Goal: Task Accomplishment & Management: Use online tool/utility

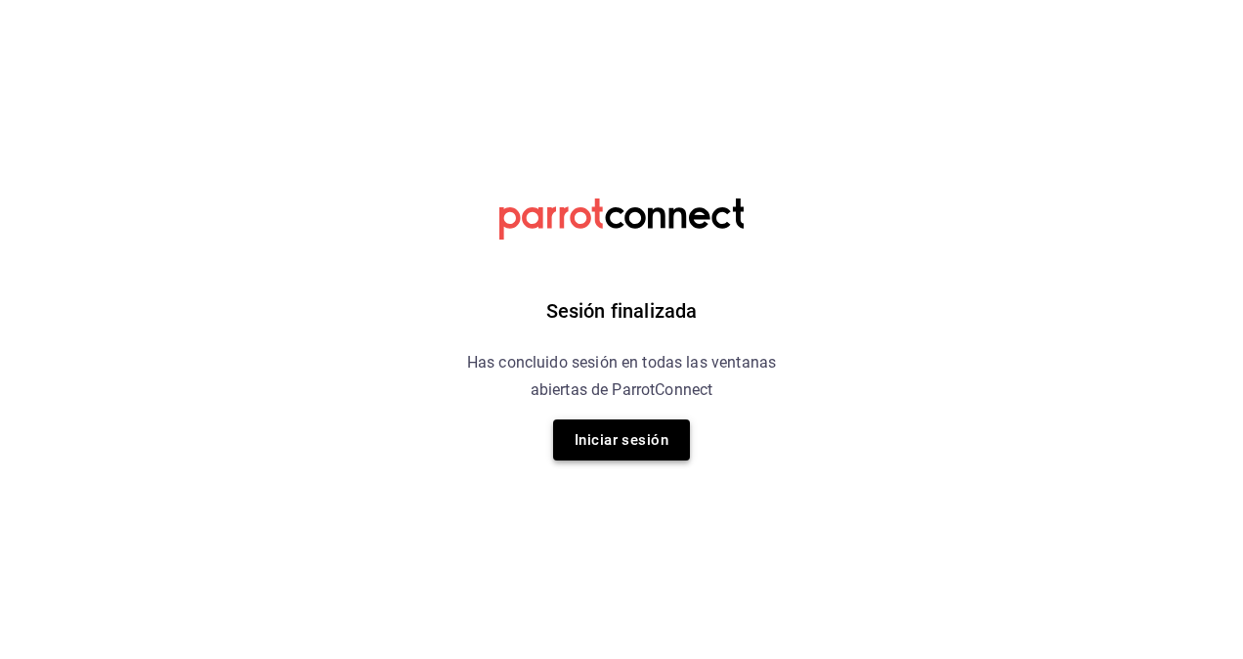
click at [623, 453] on button "Iniciar sesión" at bounding box center [621, 439] width 137 height 41
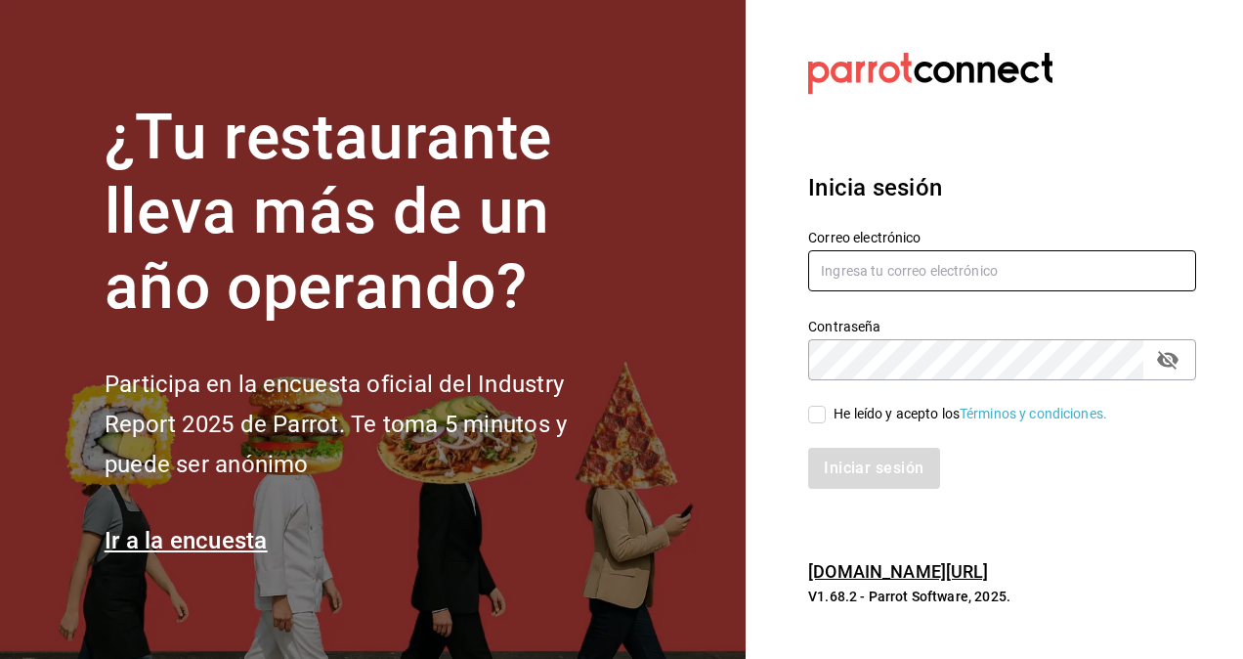
type input "jessica.limon@grupocosteno.com"
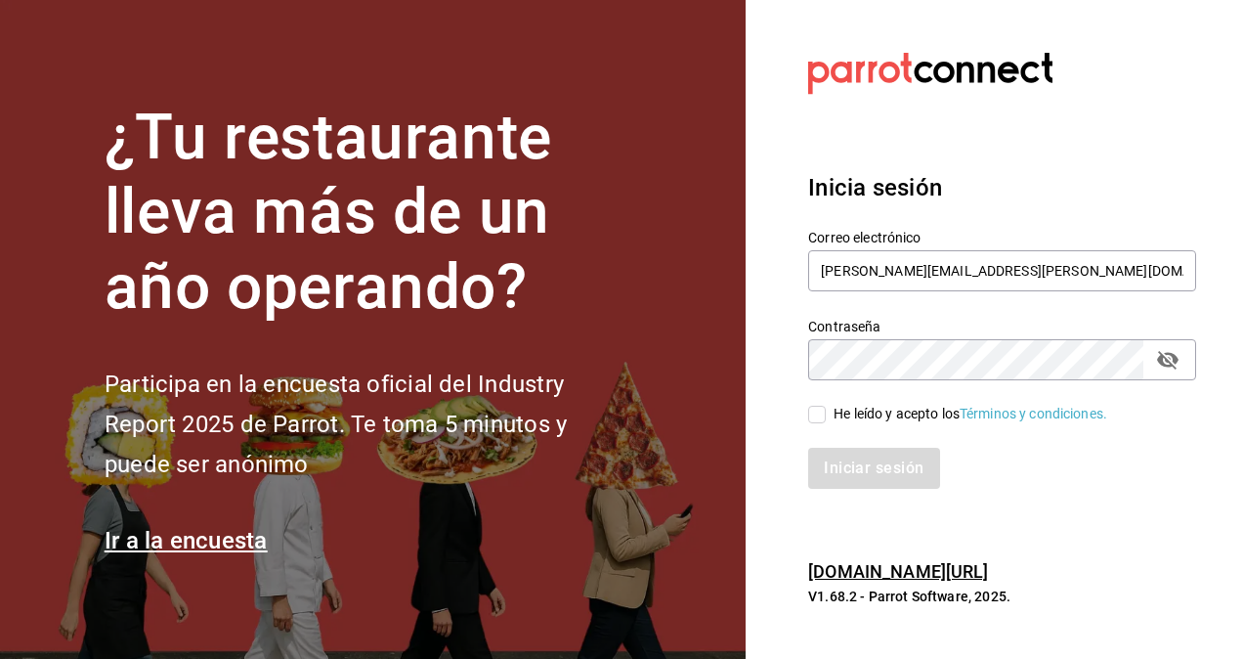
click at [821, 416] on input "He leído y acepto los Términos y condiciones." at bounding box center [817, 415] width 18 height 18
checkbox input "true"
click at [865, 483] on button "Iniciar sesión" at bounding box center [874, 468] width 133 height 41
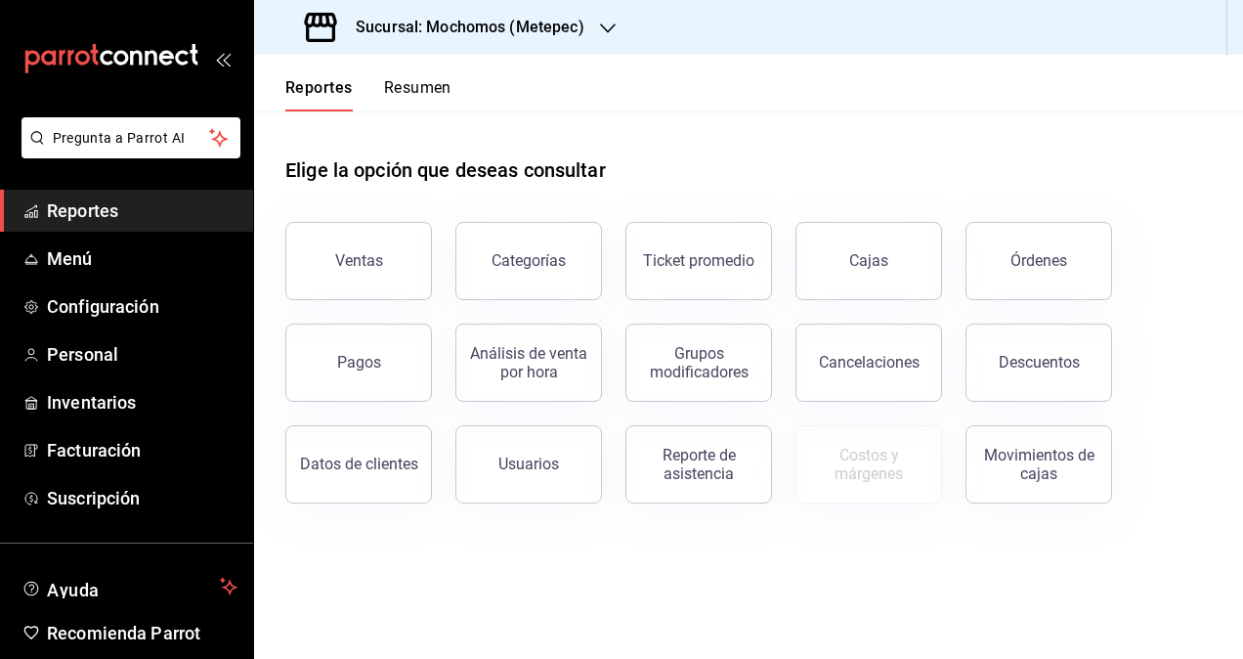
click at [608, 36] on div at bounding box center [608, 28] width 16 height 21
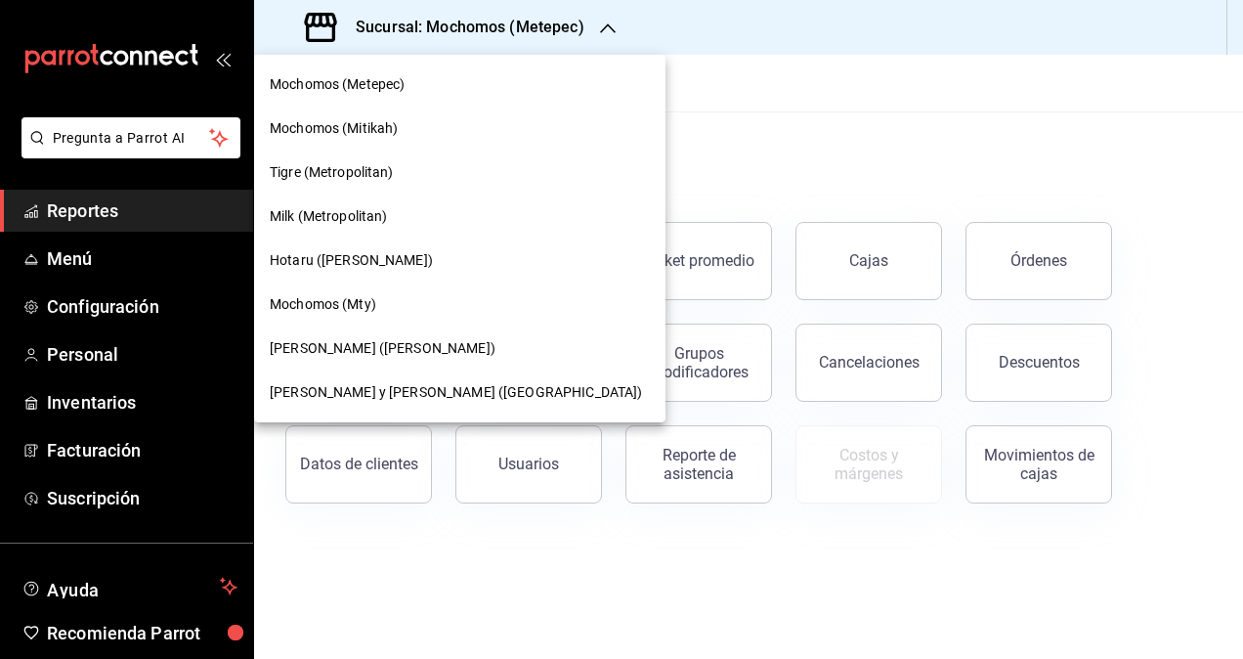
click at [451, 390] on span "[PERSON_NAME] y [PERSON_NAME] ([GEOGRAPHIC_DATA])" at bounding box center [456, 392] width 372 height 21
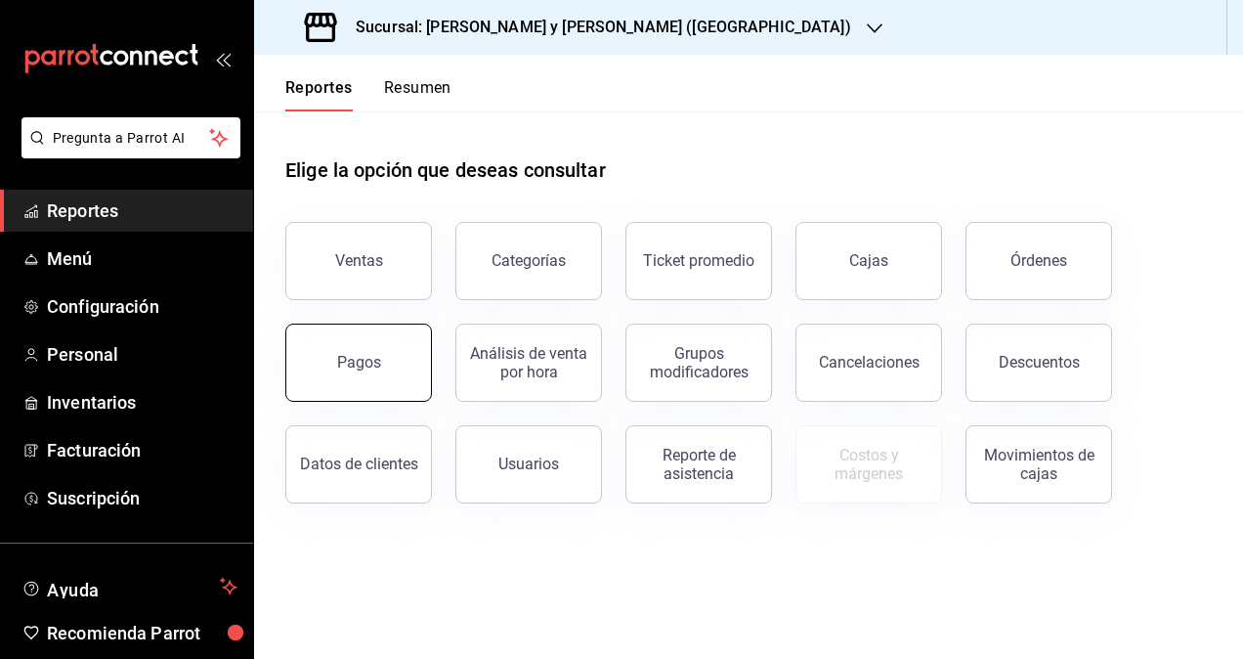
click at [350, 375] on button "Pagos" at bounding box center [358, 362] width 147 height 78
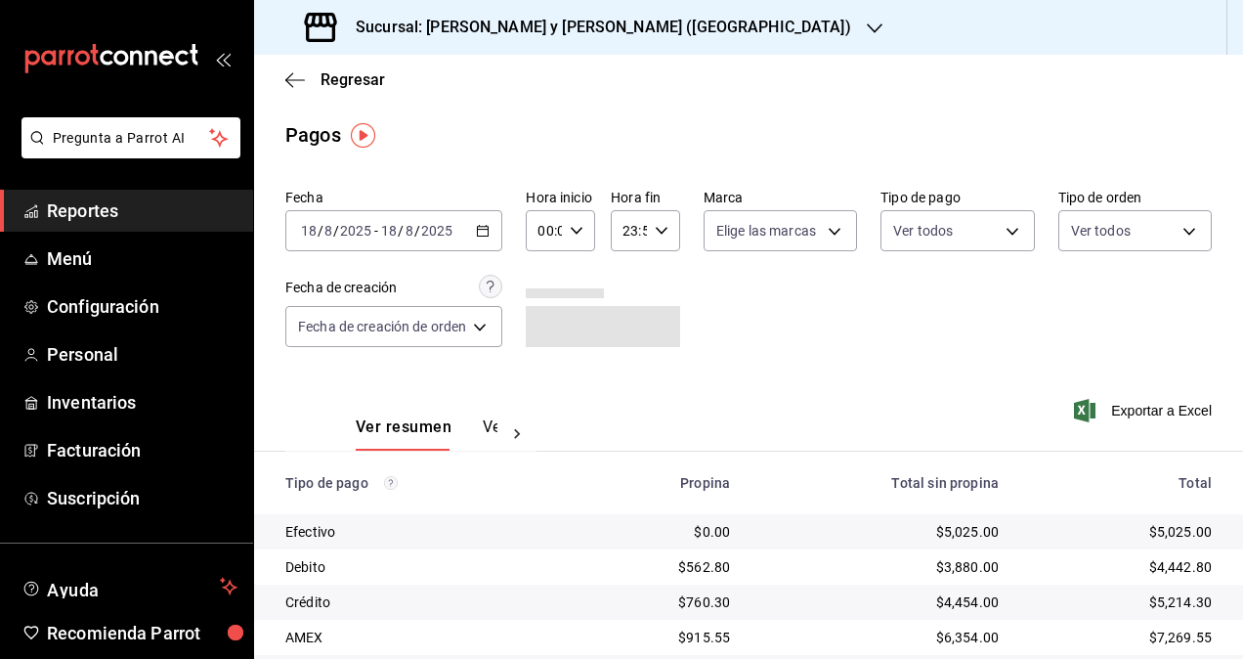
click at [487, 233] on icon "button" at bounding box center [483, 231] width 14 height 14
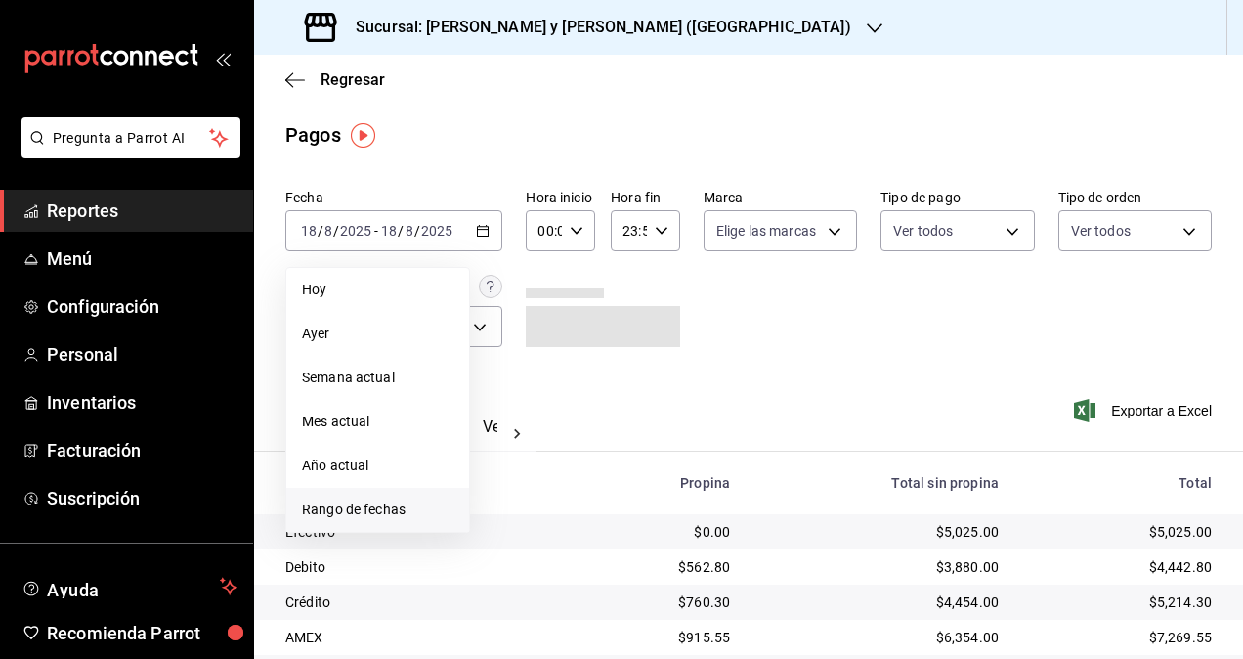
click at [368, 500] on span "Rango de fechas" at bounding box center [377, 509] width 151 height 21
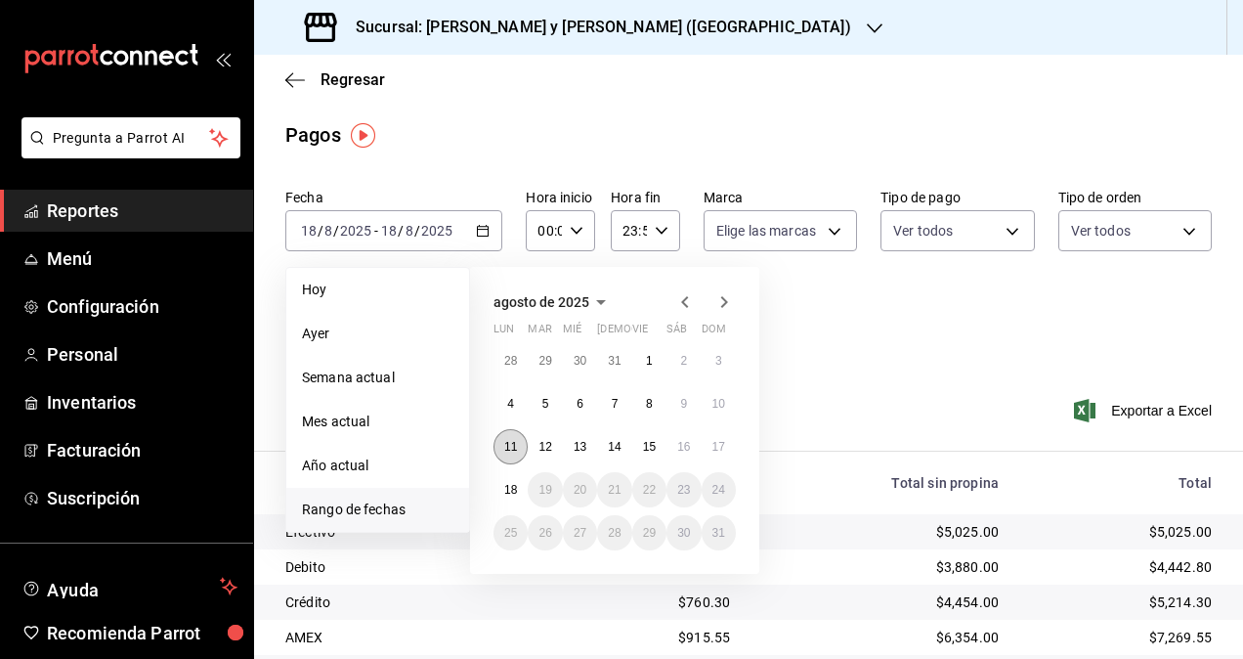
click at [508, 440] on abbr "11" at bounding box center [510, 447] width 13 height 14
click at [719, 452] on abbr "17" at bounding box center [718, 447] width 13 height 14
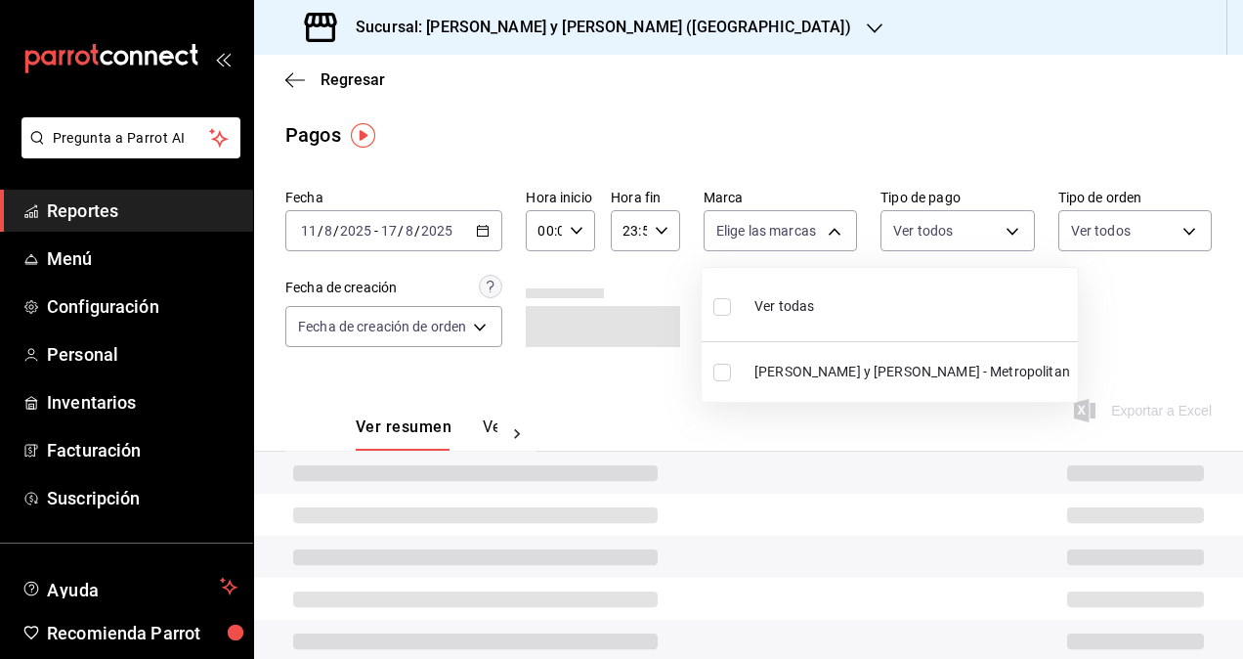
click at [834, 241] on body "Pregunta a Parrot AI Reportes Menú Configuración Personal Inventarios Facturaci…" at bounding box center [621, 329] width 1243 height 659
click at [778, 359] on li "[PERSON_NAME] y [PERSON_NAME] - Metropolitan" at bounding box center [890, 372] width 376 height 44
type input "5c4b5436-b9cd-4a1a-b4e8-85329c7394cf"
checkbox input "true"
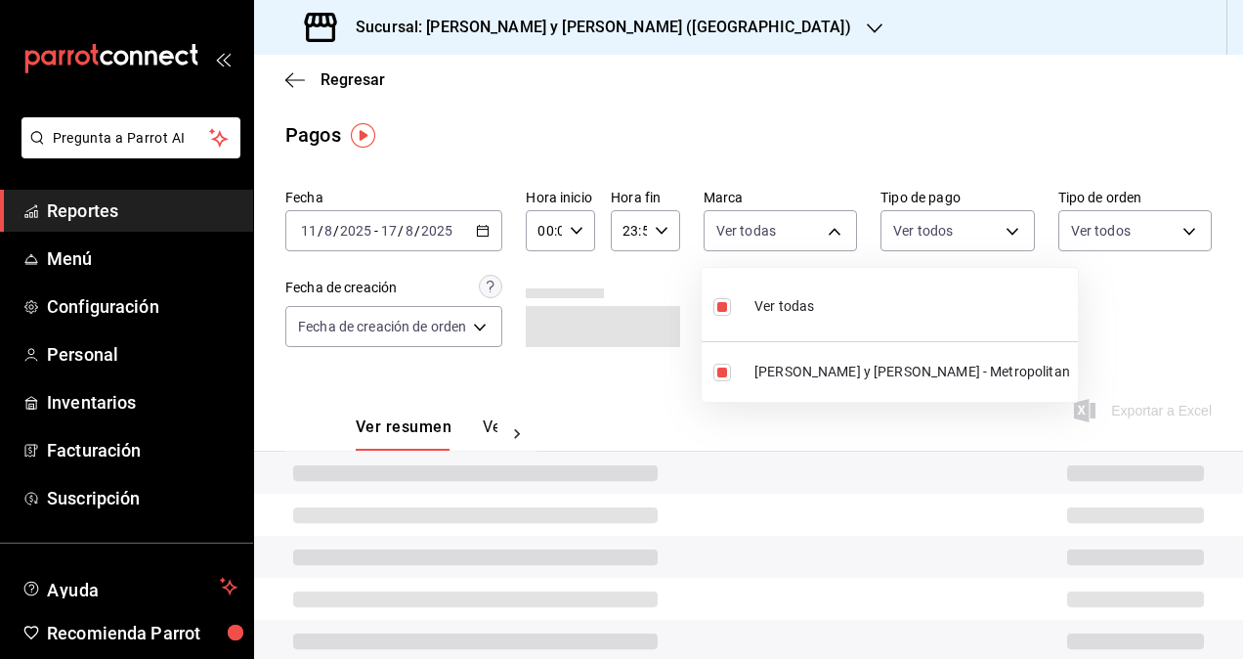
click at [993, 231] on div at bounding box center [621, 329] width 1243 height 659
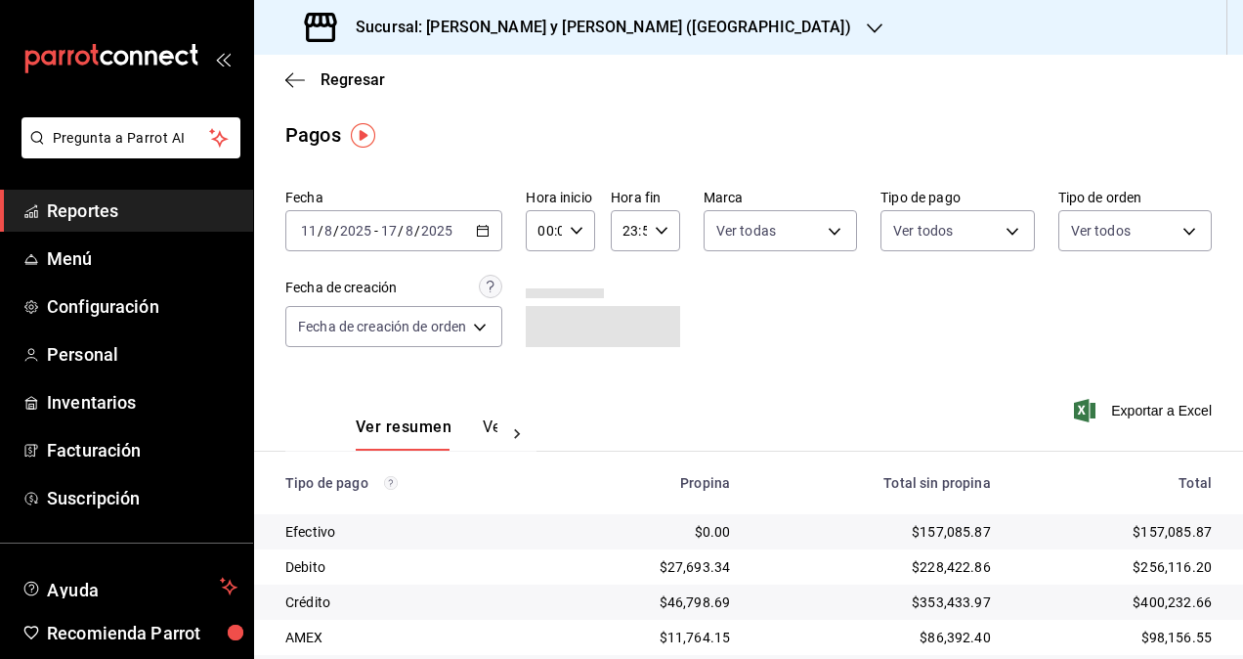
click at [993, 231] on body "Pregunta a Parrot AI Reportes Menú Configuración Personal Inventarios Facturaci…" at bounding box center [621, 329] width 1243 height 659
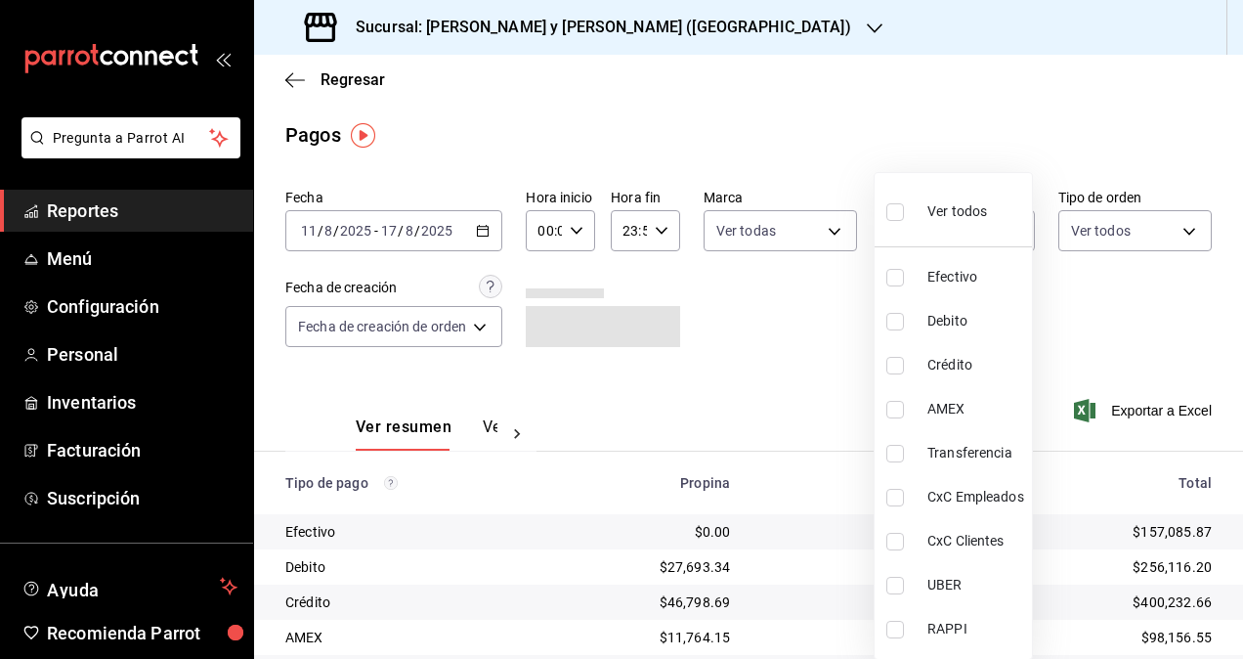
click at [962, 502] on span "CxC Empleados" at bounding box center [975, 497] width 97 height 21
type input "d58f23ae-8cd3-4868-817c-1fa1ca657877"
checkbox input "true"
drag, startPoint x: 1238, startPoint y: 391, endPoint x: 1226, endPoint y: 520, distance: 129.5
click at [1226, 520] on div at bounding box center [621, 329] width 1243 height 659
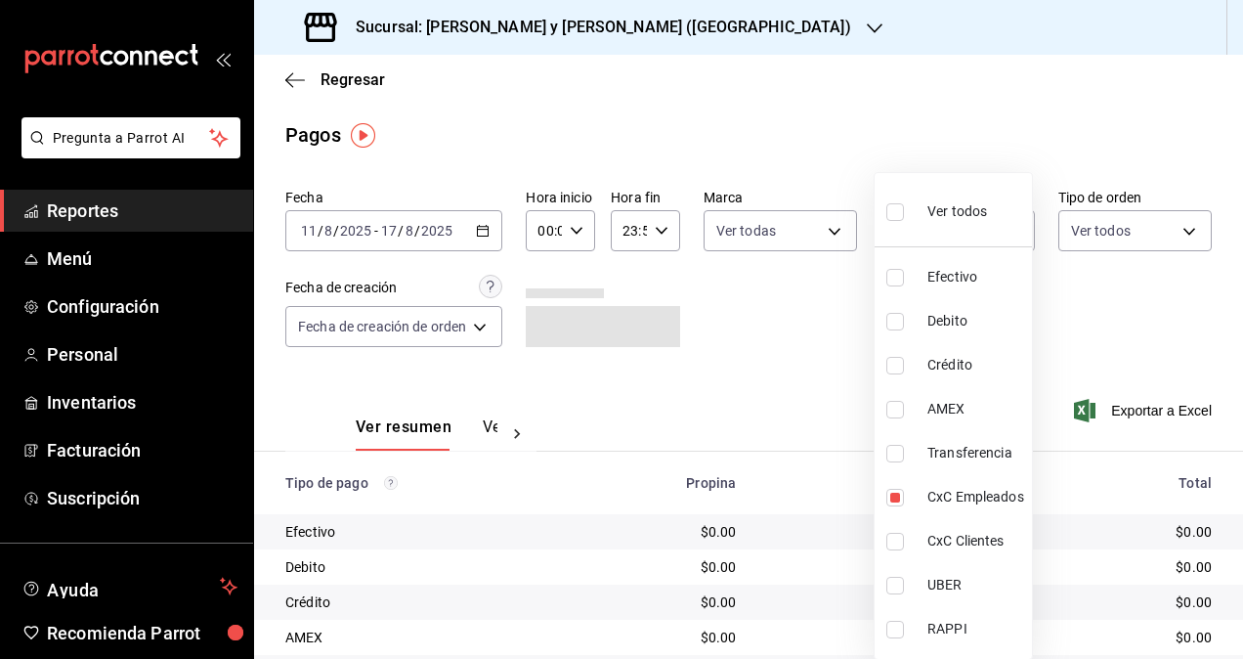
click at [1226, 520] on div "Ver todos Efectivo Debito Crédito AMEX Transferencia CxC Empleados CxC Clientes…" at bounding box center [621, 329] width 1243 height 659
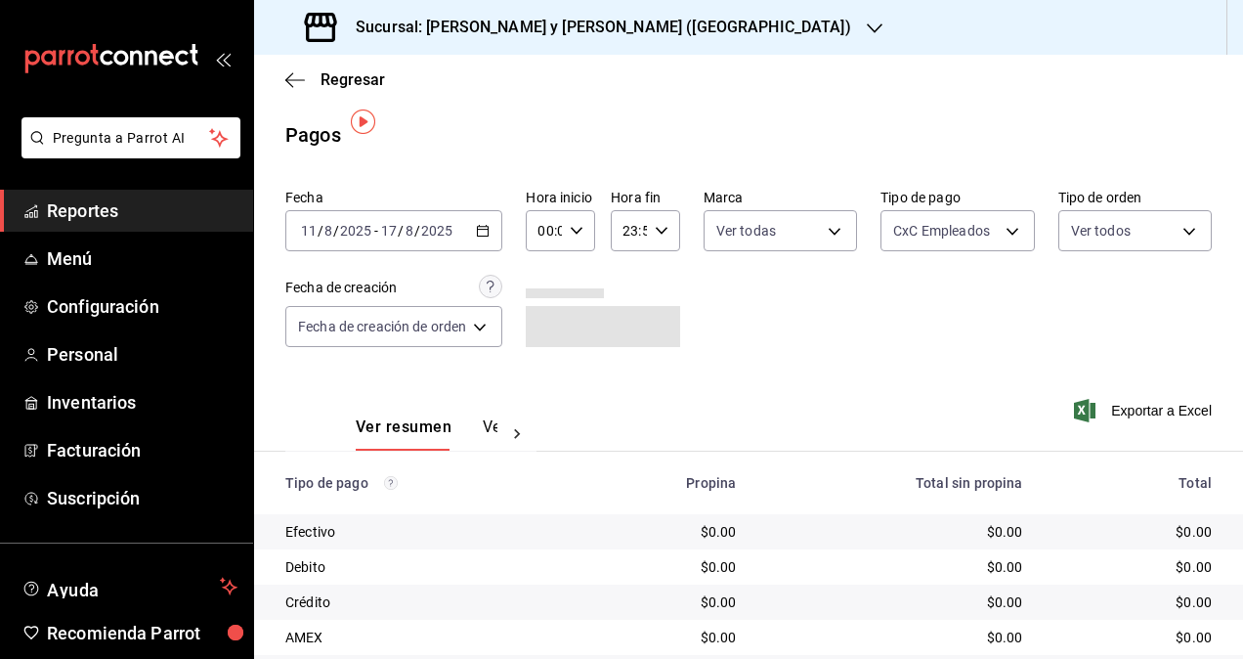
scroll to position [274, 0]
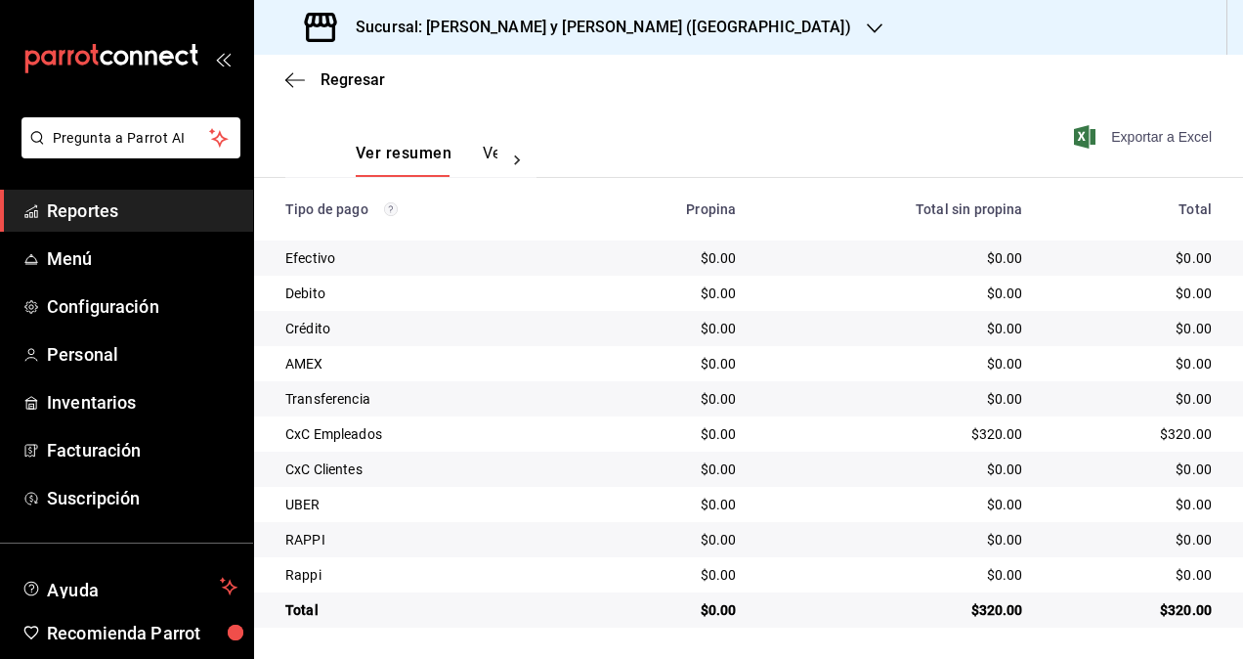
click at [1139, 143] on span "Exportar a Excel" at bounding box center [1145, 136] width 134 height 23
click at [867, 24] on icon "button" at bounding box center [875, 29] width 16 height 16
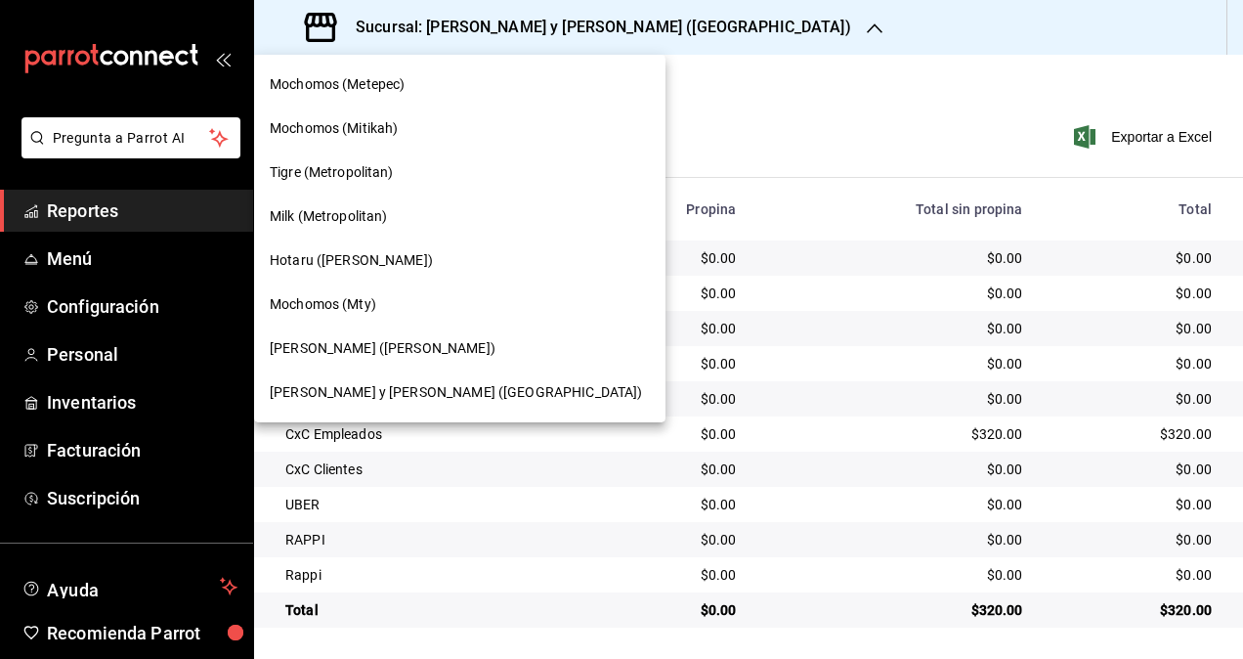
click at [374, 299] on span "Mochomos (Mty)" at bounding box center [323, 304] width 107 height 21
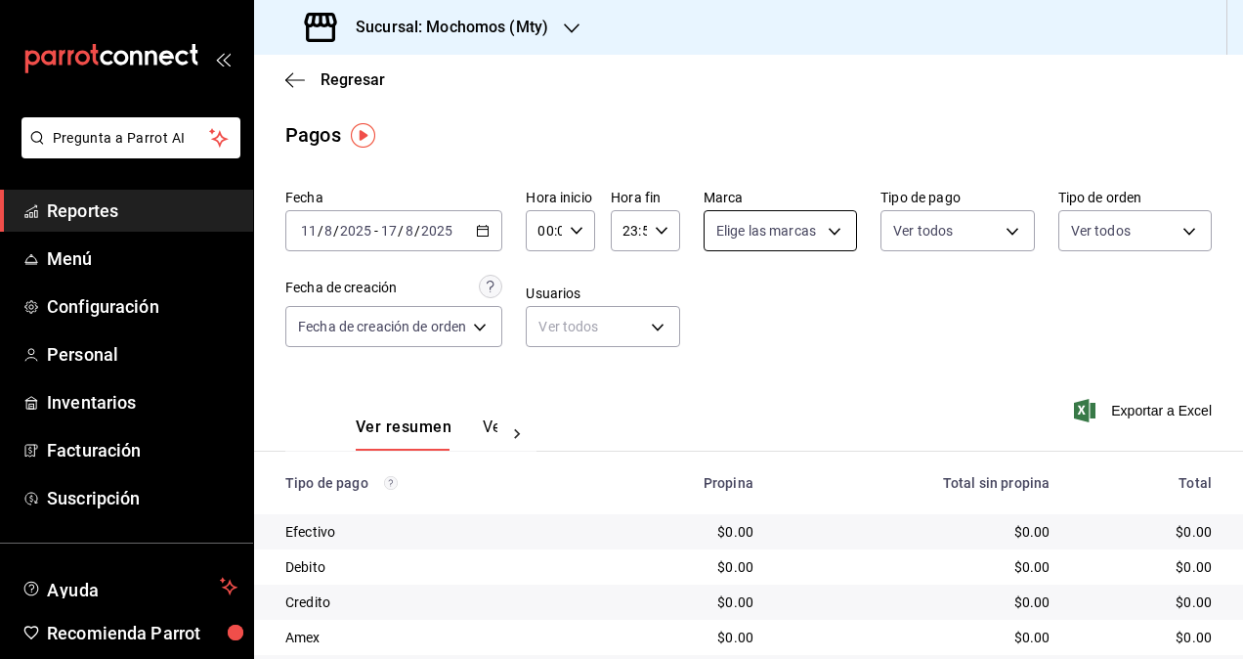
click at [818, 223] on body "Pregunta a Parrot AI Reportes Menú Configuración Personal Inventarios Facturaci…" at bounding box center [621, 329] width 1243 height 659
click at [750, 370] on li "Mochomos (Mty)" at bounding box center [785, 372] width 167 height 44
type input "b352ad34-a903-4246-b8b1-197398375429"
checkbox input "true"
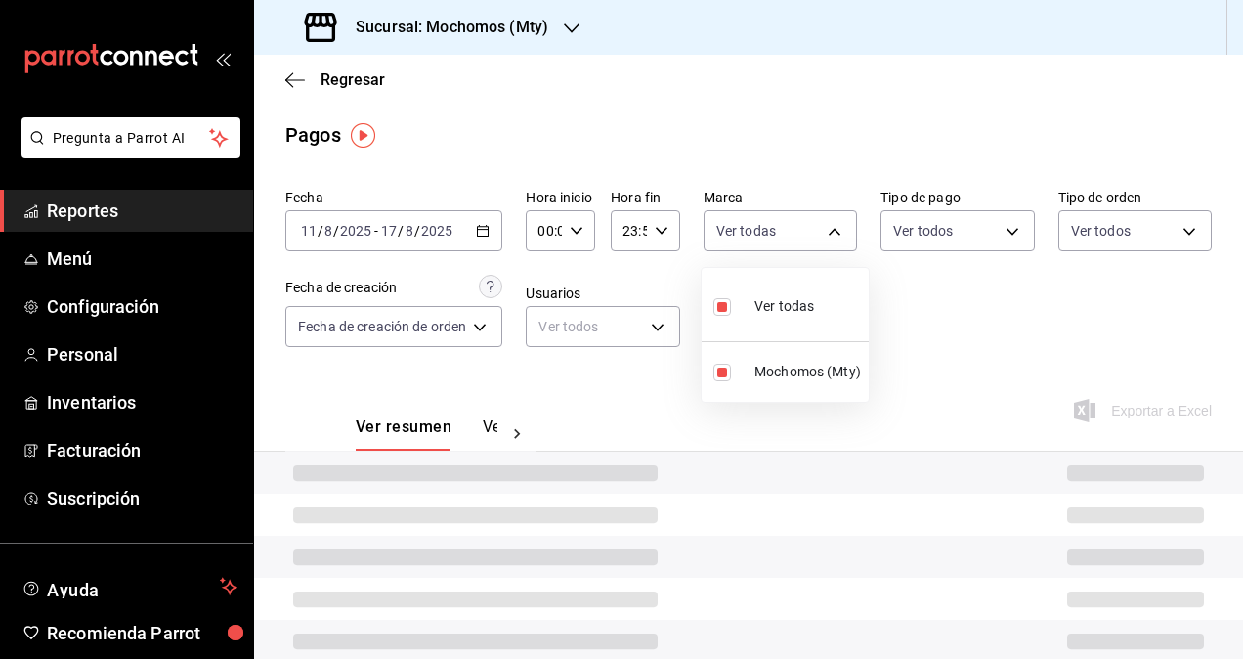
click at [1005, 220] on div at bounding box center [621, 329] width 1243 height 659
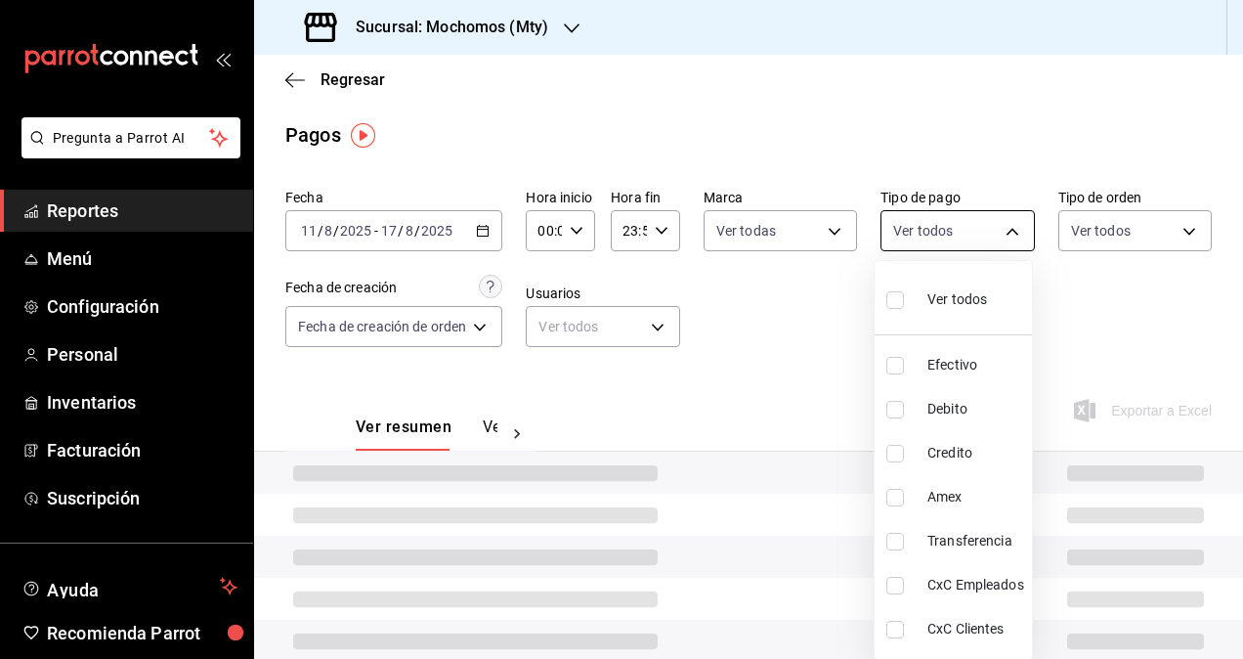
click at [999, 231] on body "Pregunta a Parrot AI Reportes Menú Configuración Personal Inventarios Facturaci…" at bounding box center [621, 329] width 1243 height 659
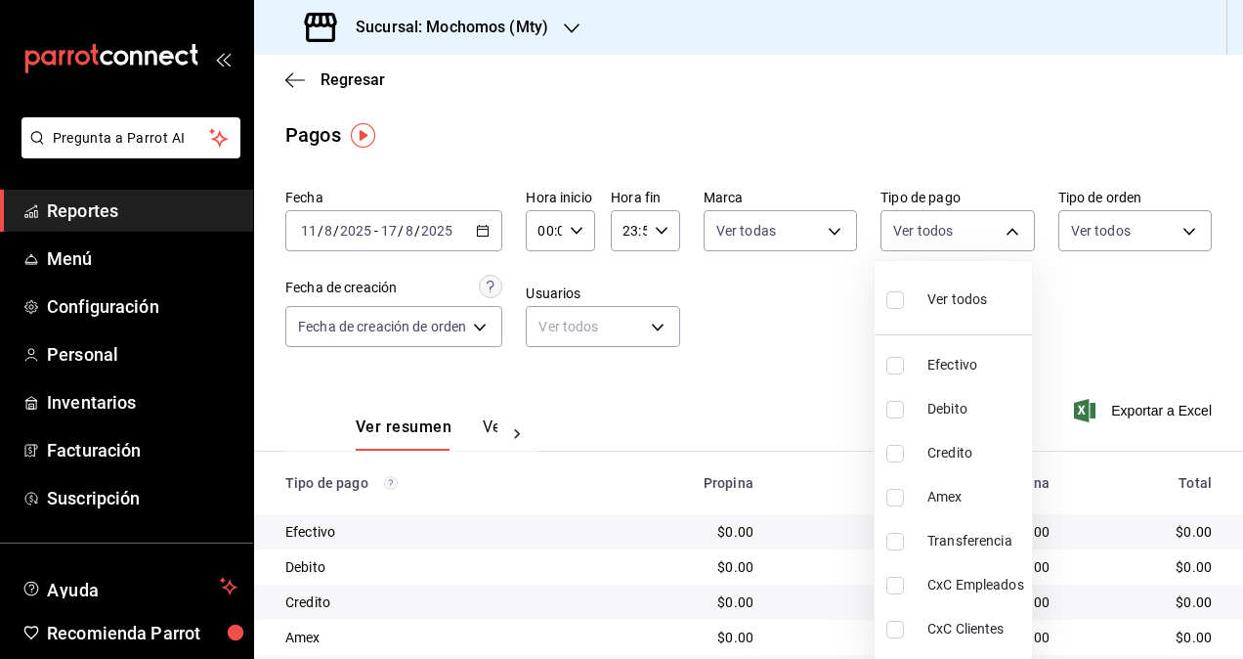
click at [961, 577] on span "CxC Empleados" at bounding box center [975, 585] width 97 height 21
type input "383f2c4f-5b02-4a94-b249-ed658a6c361a"
checkbox input "true"
drag, startPoint x: 1237, startPoint y: 350, endPoint x: 1230, endPoint y: 540, distance: 190.7
click at [1230, 540] on div at bounding box center [621, 329] width 1243 height 659
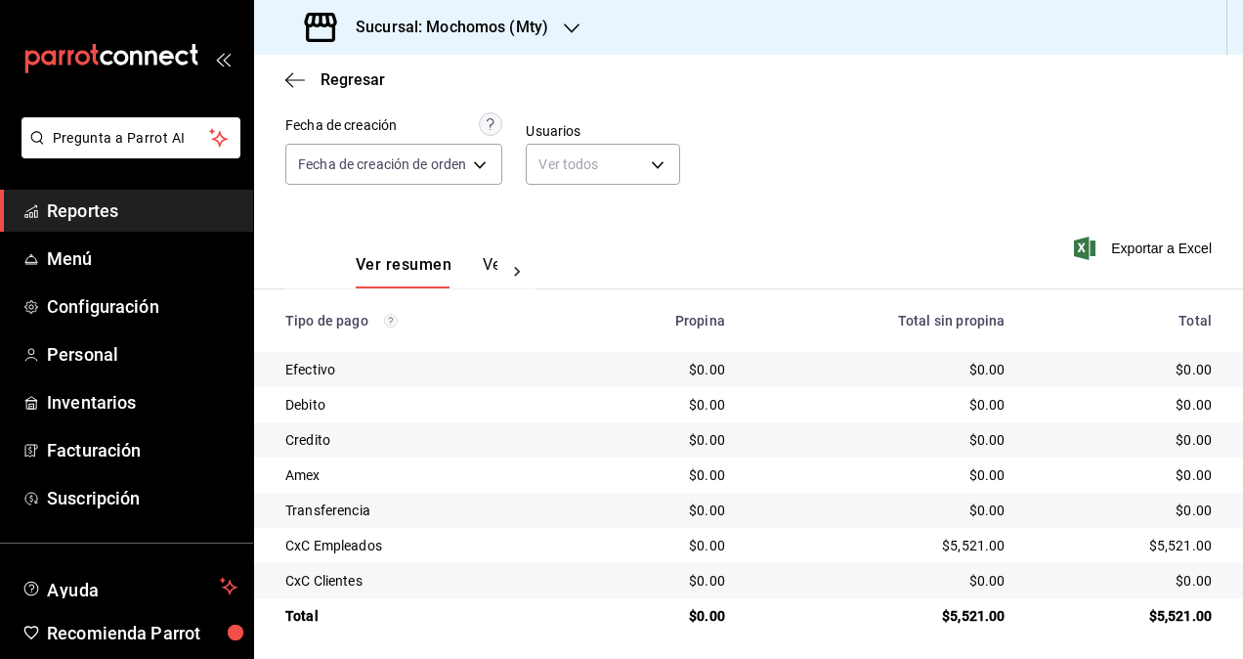
scroll to position [168, 0]
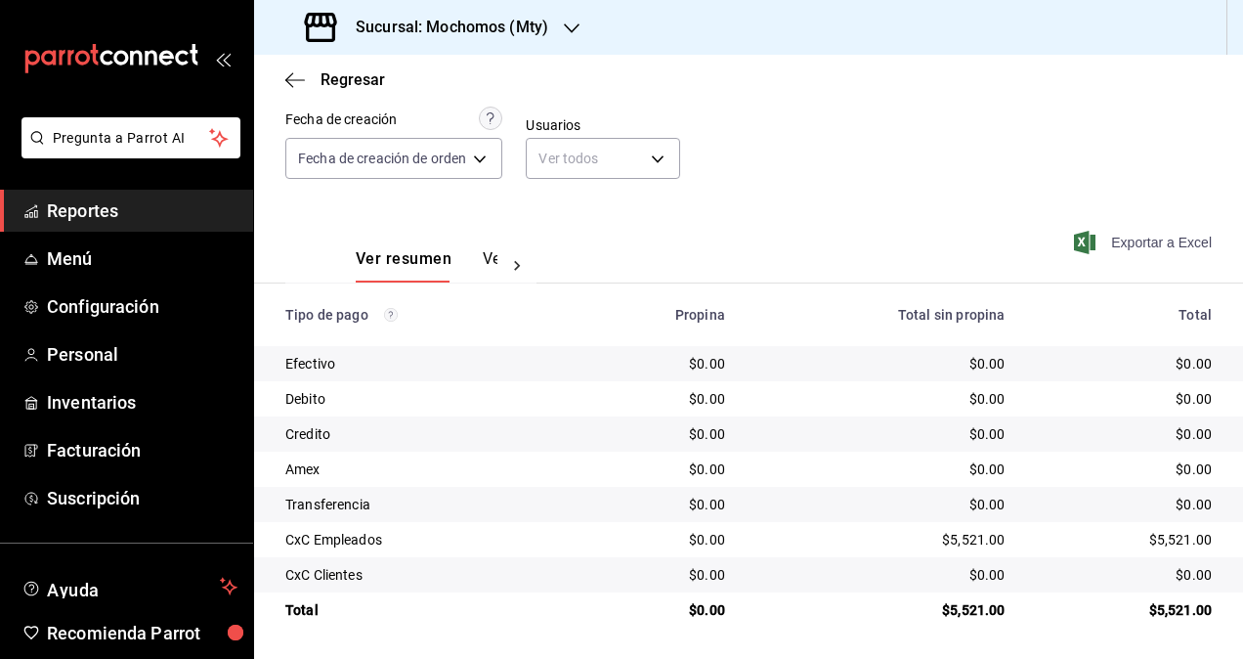
click at [1143, 246] on span "Exportar a Excel" at bounding box center [1145, 242] width 134 height 23
